Goal: Find contact information: Find contact information

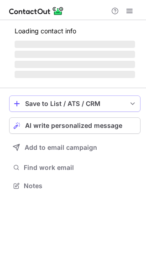
scroll to position [4, 5]
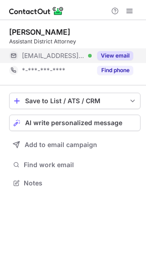
click at [113, 55] on button "View email" at bounding box center [115, 55] width 36 height 9
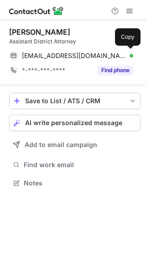
click at [113, 55] on span "amber.kempermann@nassauda.org" at bounding box center [74, 56] width 105 height 8
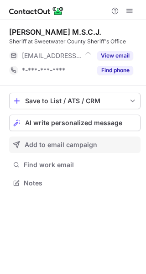
scroll to position [4, 5]
